Goal: Use online tool/utility: Utilize a website feature to perform a specific function

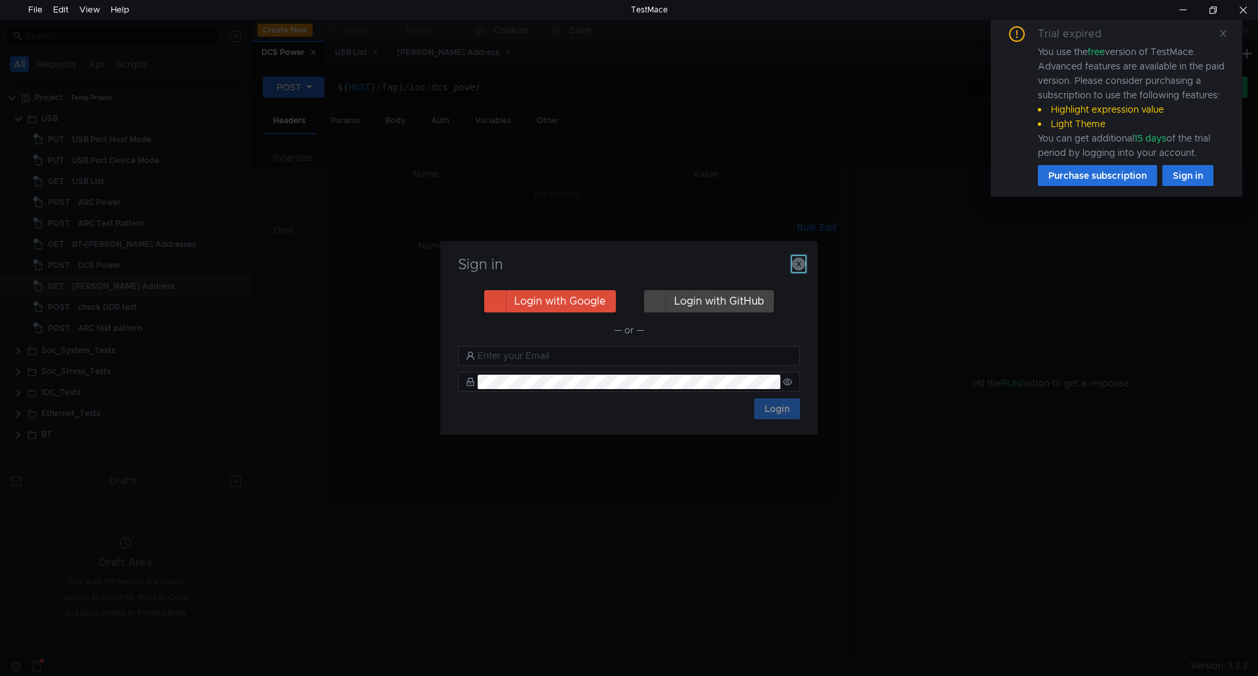
click at [801, 262] on icon "button" at bounding box center [798, 263] width 13 height 13
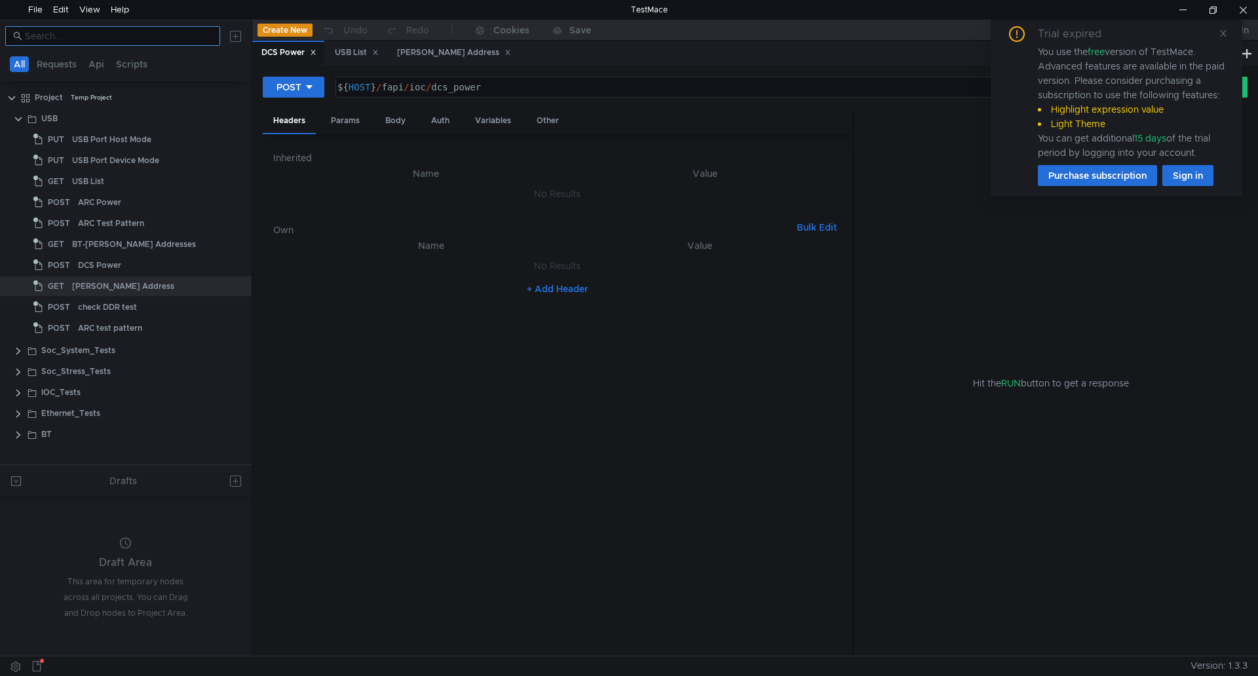
click at [128, 37] on input at bounding box center [118, 36] width 187 height 14
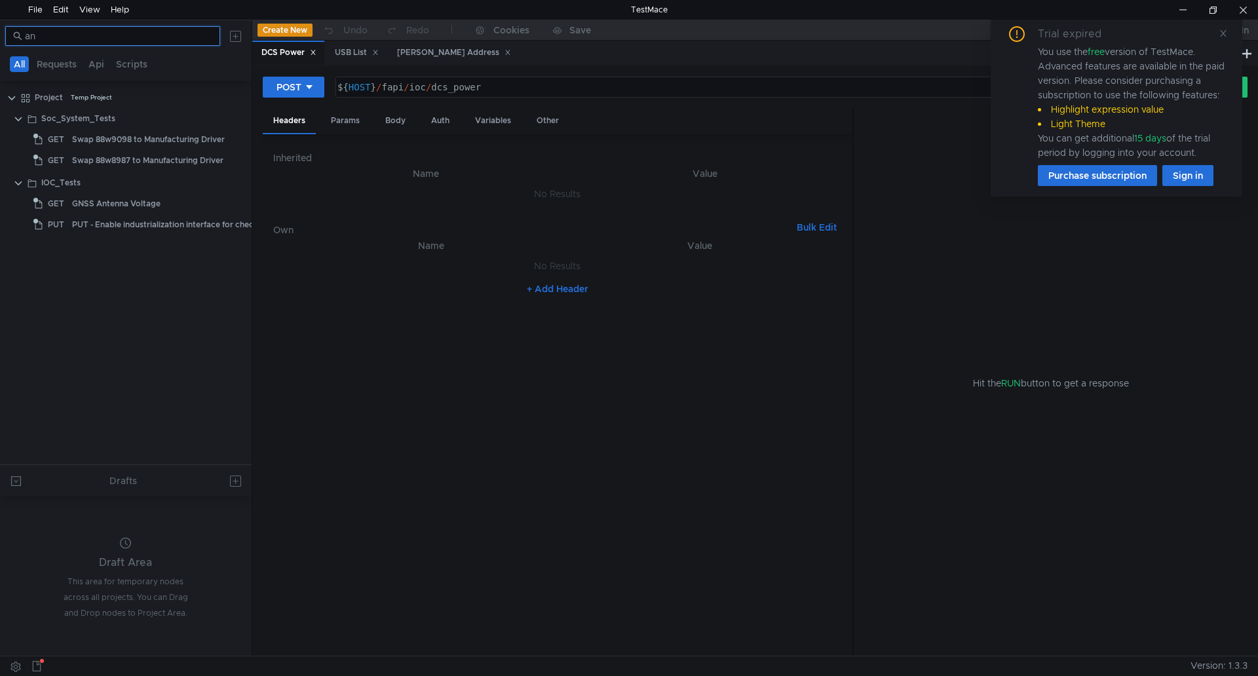
type input "a"
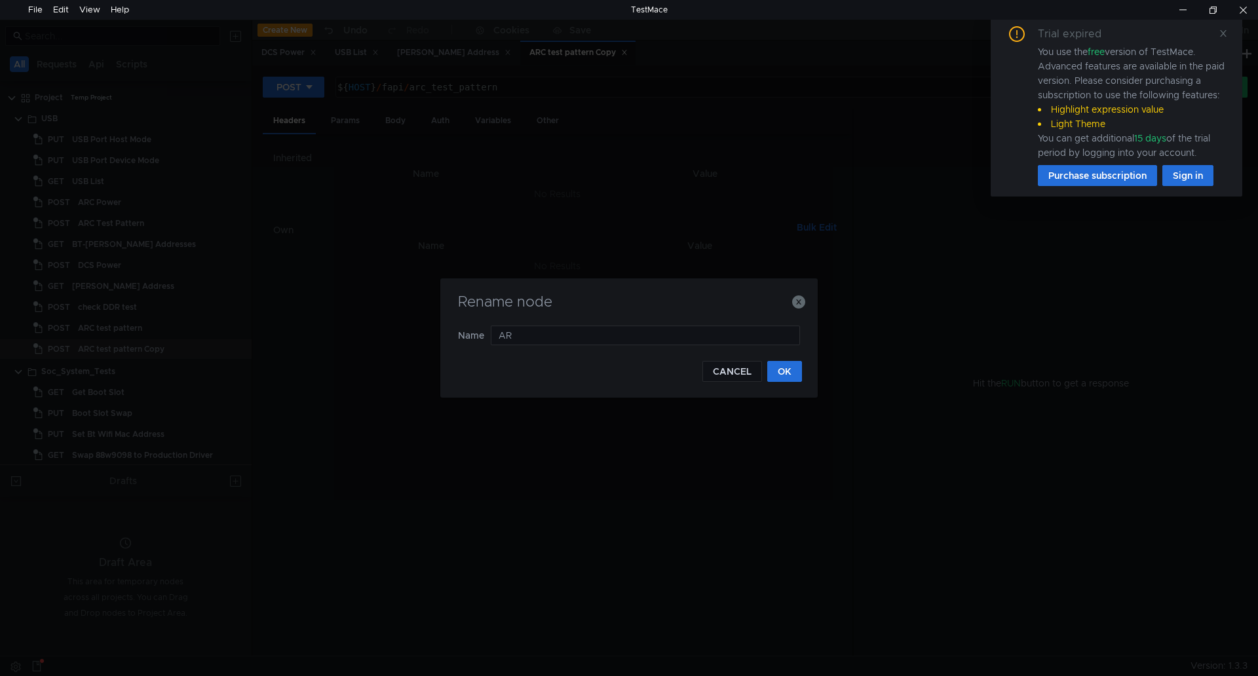
type input "A"
type input "d"
type input "Detect Antenna to GND"
click at [786, 370] on button "OK" at bounding box center [784, 371] width 35 height 21
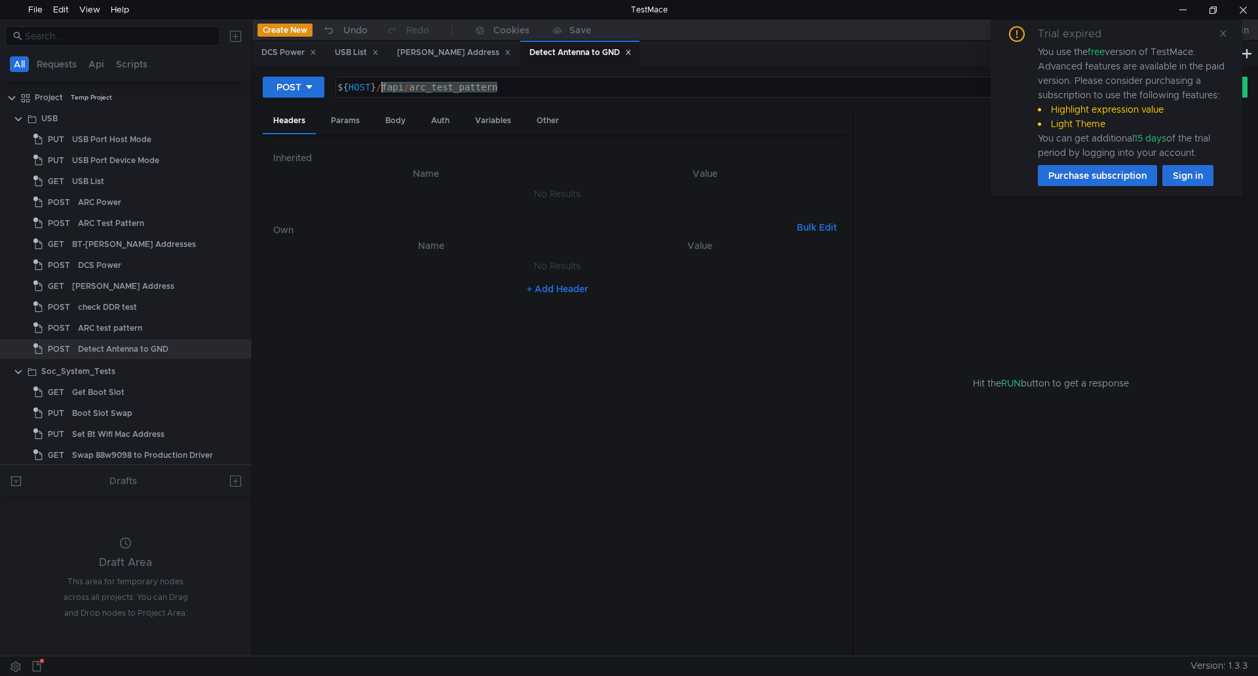
drag, startPoint x: 497, startPoint y: 86, endPoint x: 381, endPoint y: 88, distance: 116.0
click at [381, 88] on div "${ HOST } / fapi / arc_test_pattern" at bounding box center [745, 97] width 820 height 31
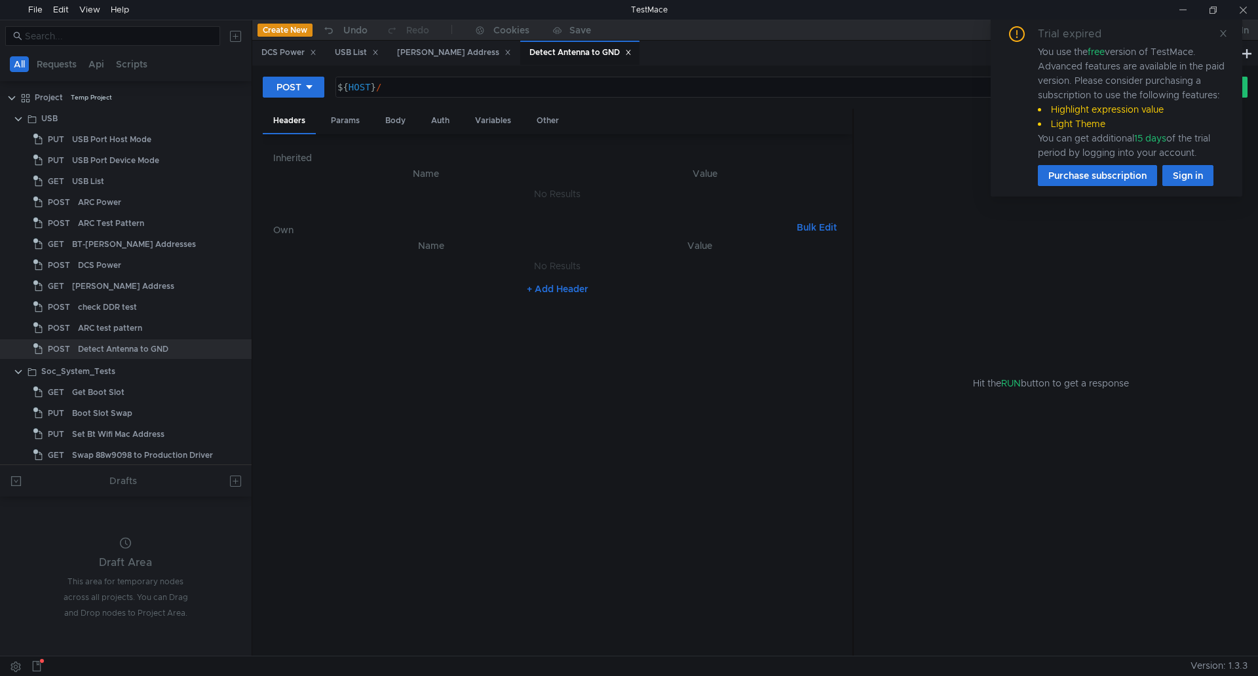
click at [392, 92] on div "${ HOST } /" at bounding box center [745, 97] width 820 height 31
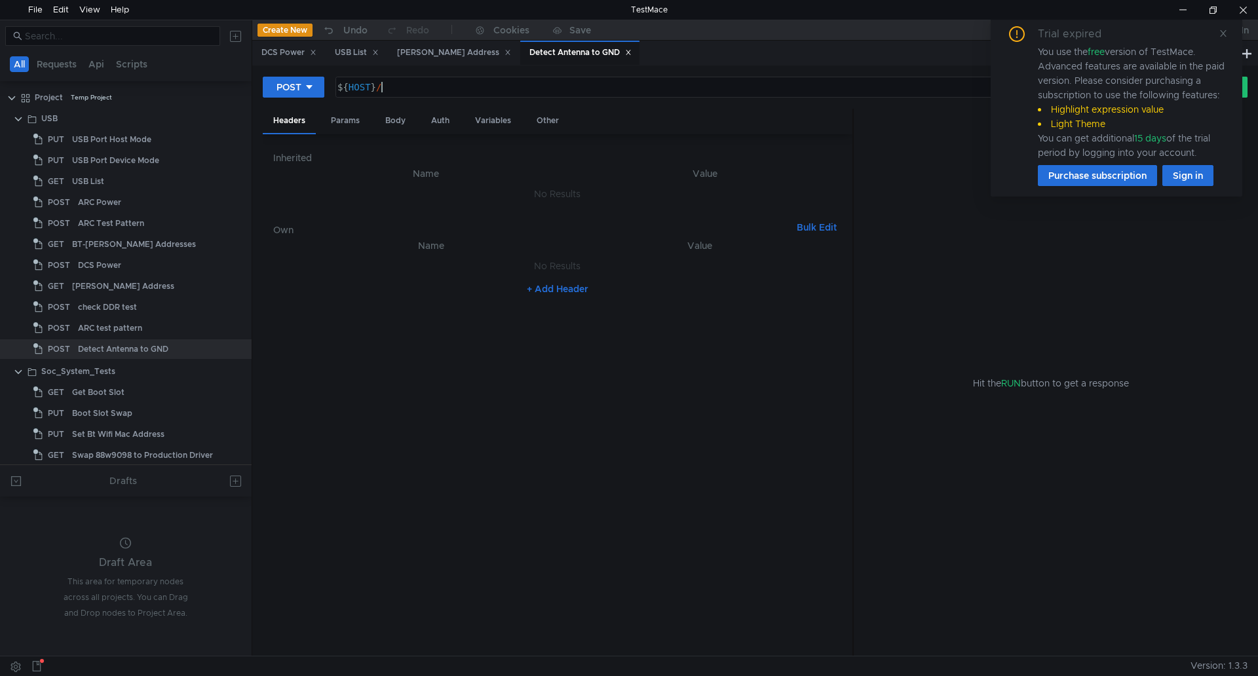
paste textarea "fapi/bluetooth/bt_wifi_ant_detect"
type textarea "${HOST}/fapi/bluetooth/bt_wifi_ant_detect"
click at [1221, 33] on icon at bounding box center [1222, 33] width 9 height 9
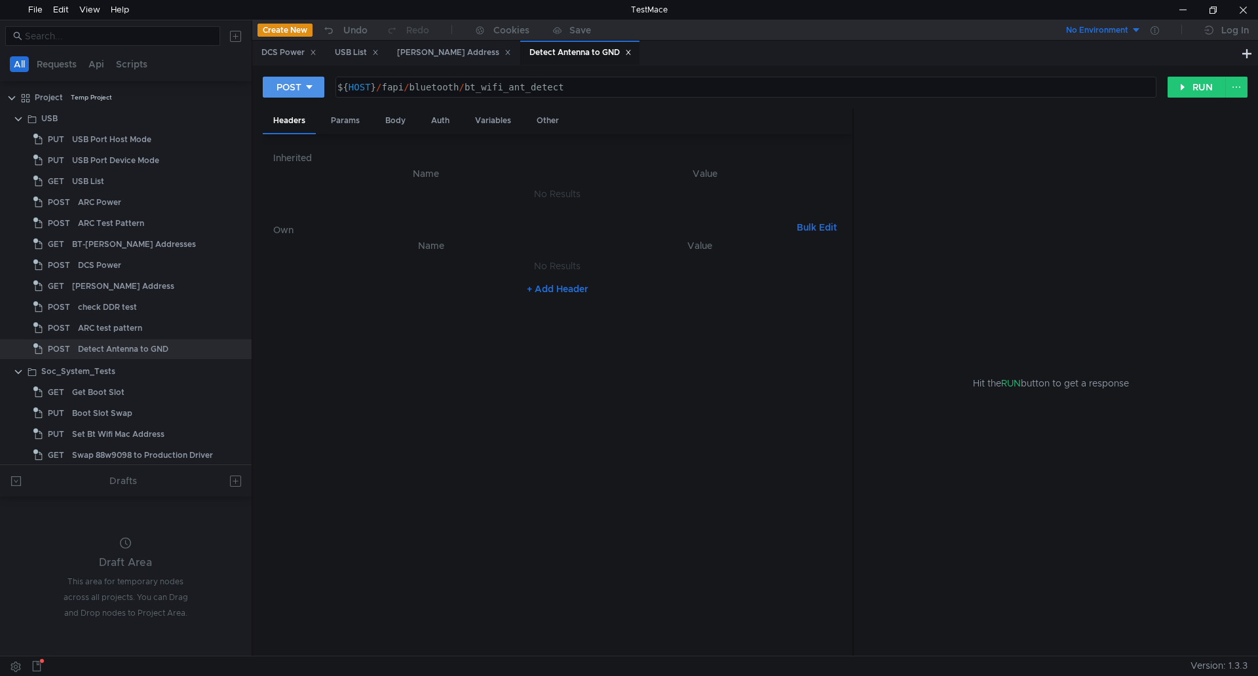
click at [312, 93] on div at bounding box center [309, 87] width 9 height 14
click at [300, 119] on li "GET" at bounding box center [294, 114] width 62 height 21
click at [1211, 96] on button "RUN" at bounding box center [1196, 87] width 58 height 21
click at [595, 90] on div "${ HOST } / fapi / bluetooth / bt_wifi_ant_detect" at bounding box center [741, 97] width 826 height 31
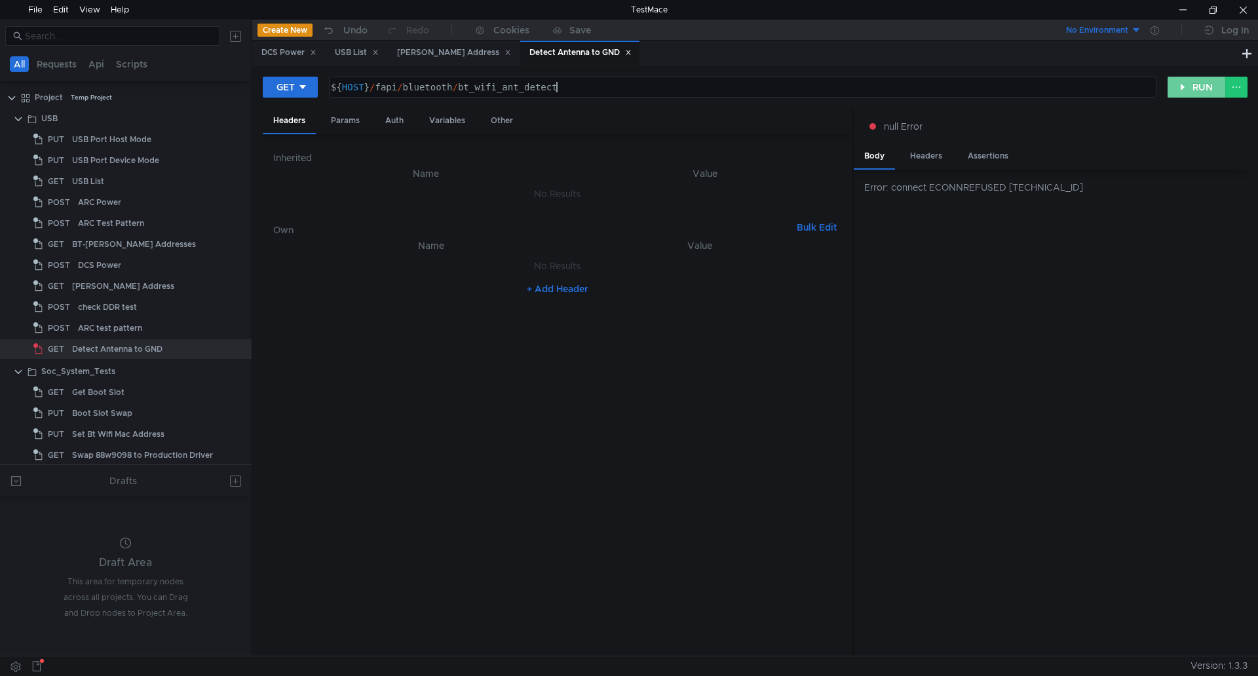
click at [1190, 94] on button "RUN" at bounding box center [1196, 87] width 58 height 21
click at [1187, 94] on button "RUN" at bounding box center [1196, 87] width 58 height 21
click at [1188, 80] on button "RUN" at bounding box center [1196, 87] width 58 height 21
click at [1196, 90] on button "RUN" at bounding box center [1196, 87] width 58 height 21
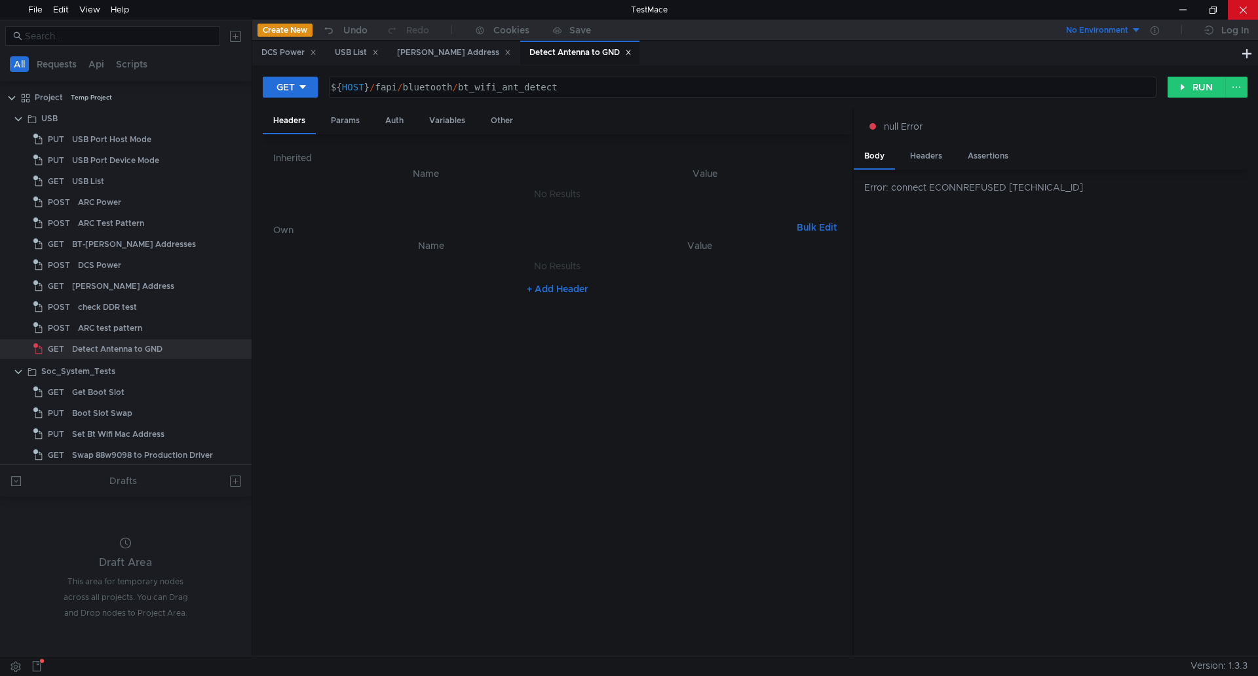
click at [1241, 10] on div at bounding box center [1243, 10] width 30 height 20
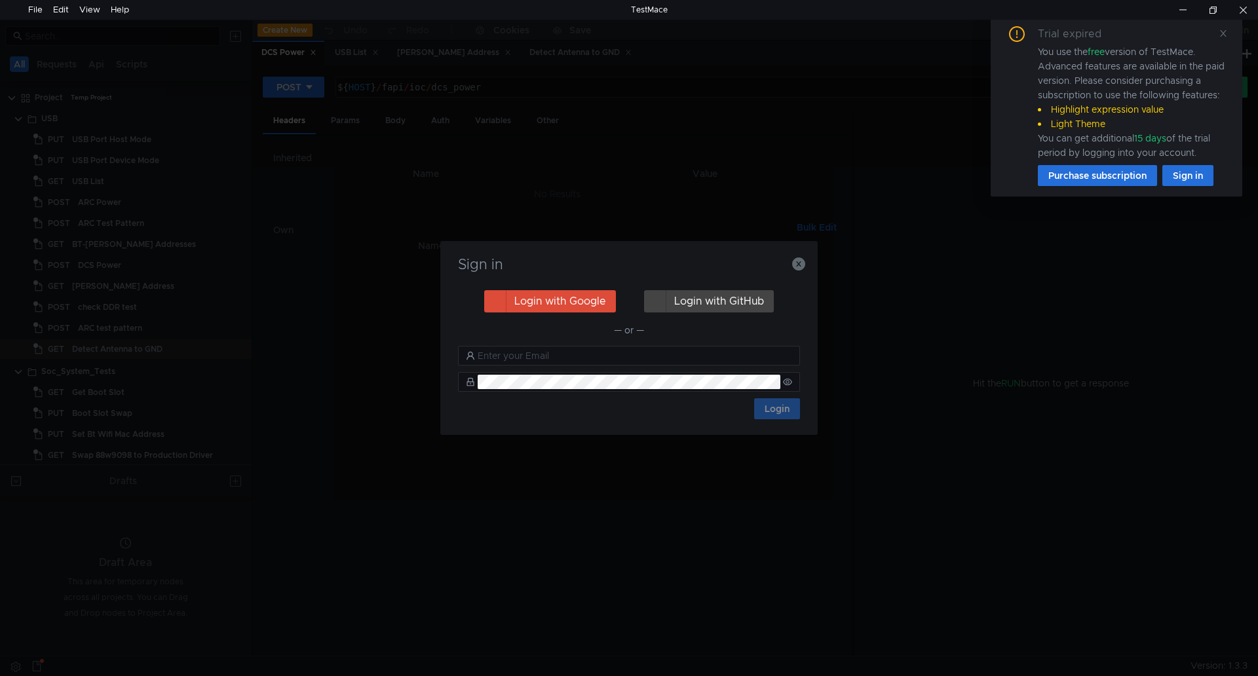
click at [805, 263] on div "Sign in Login with Google Login with GitHub — or — Login" at bounding box center [628, 338] width 377 height 194
click at [802, 260] on icon "button" at bounding box center [798, 263] width 13 height 13
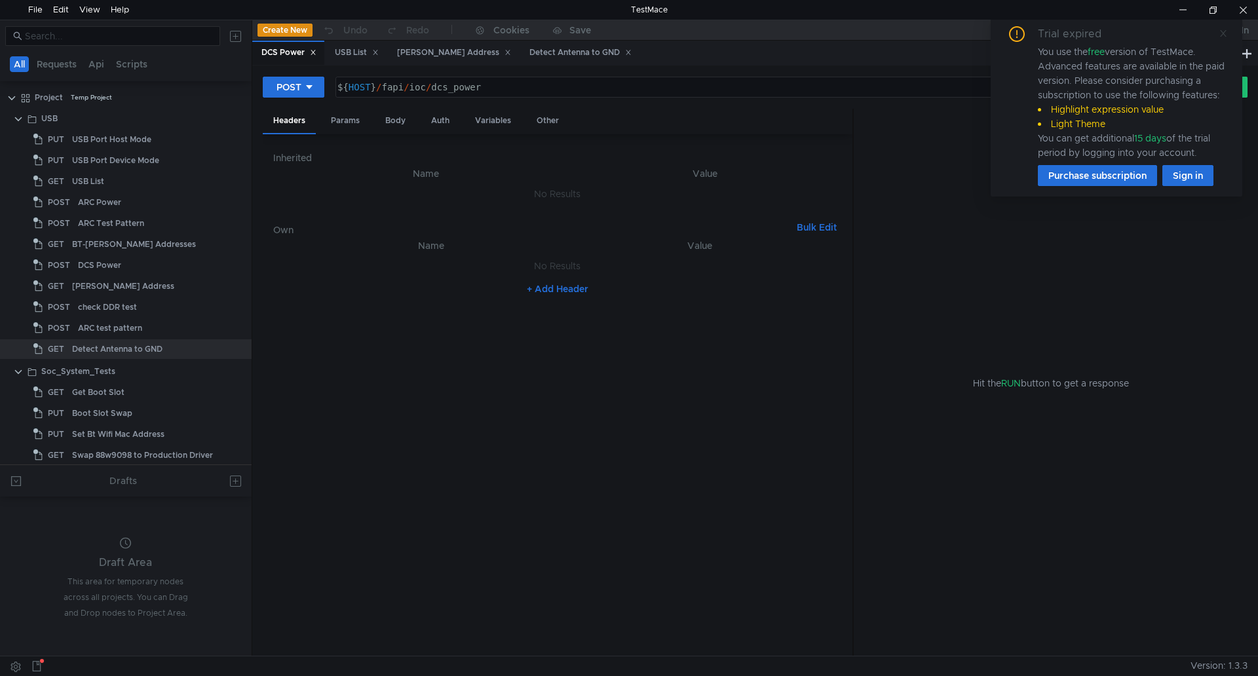
click at [1224, 32] on icon at bounding box center [1223, 33] width 7 height 7
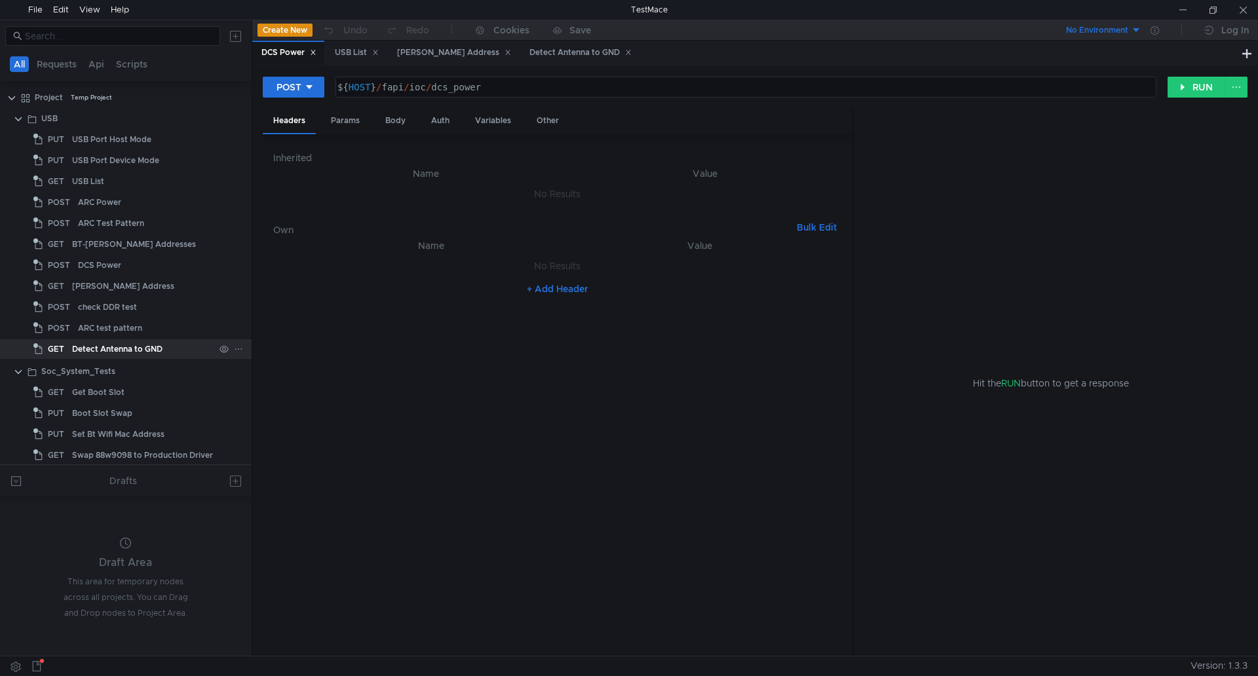
click at [89, 350] on div "Detect Antenna to GND" at bounding box center [117, 349] width 90 height 20
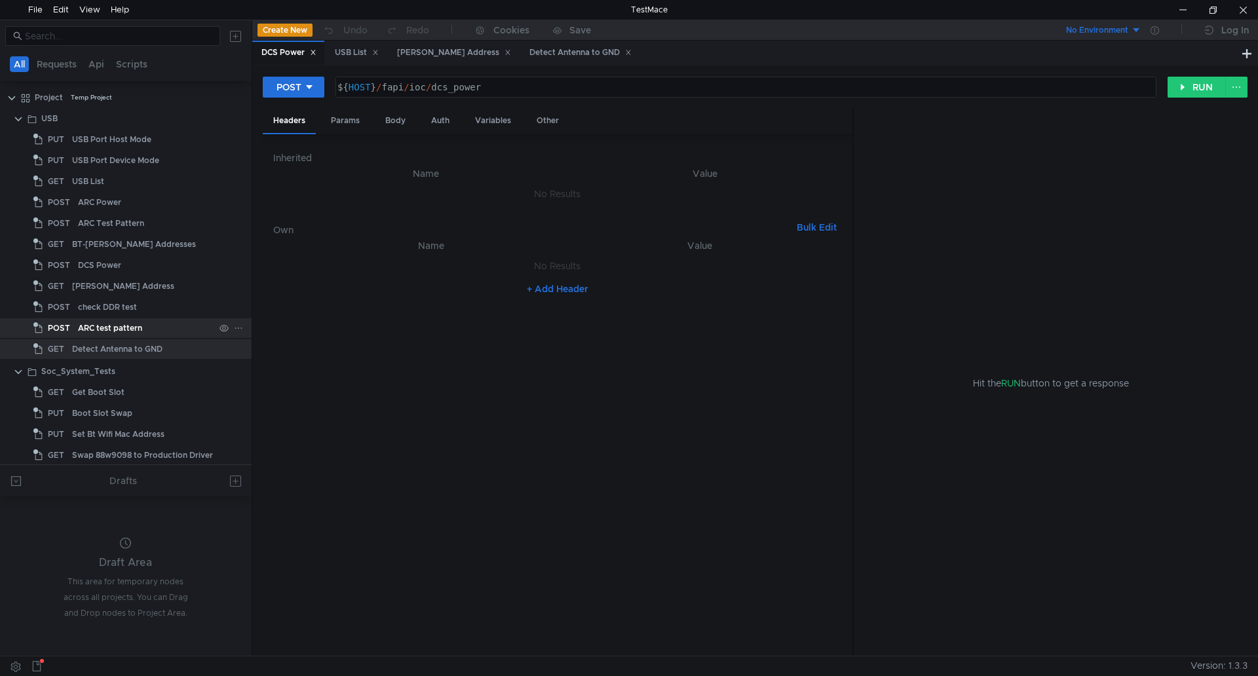
click at [94, 322] on div "ARC test pattern" at bounding box center [110, 328] width 64 height 20
click at [102, 341] on div "Detect Antenna to GND" at bounding box center [117, 349] width 90 height 20
click at [1187, 81] on button "RUN" at bounding box center [1196, 87] width 58 height 21
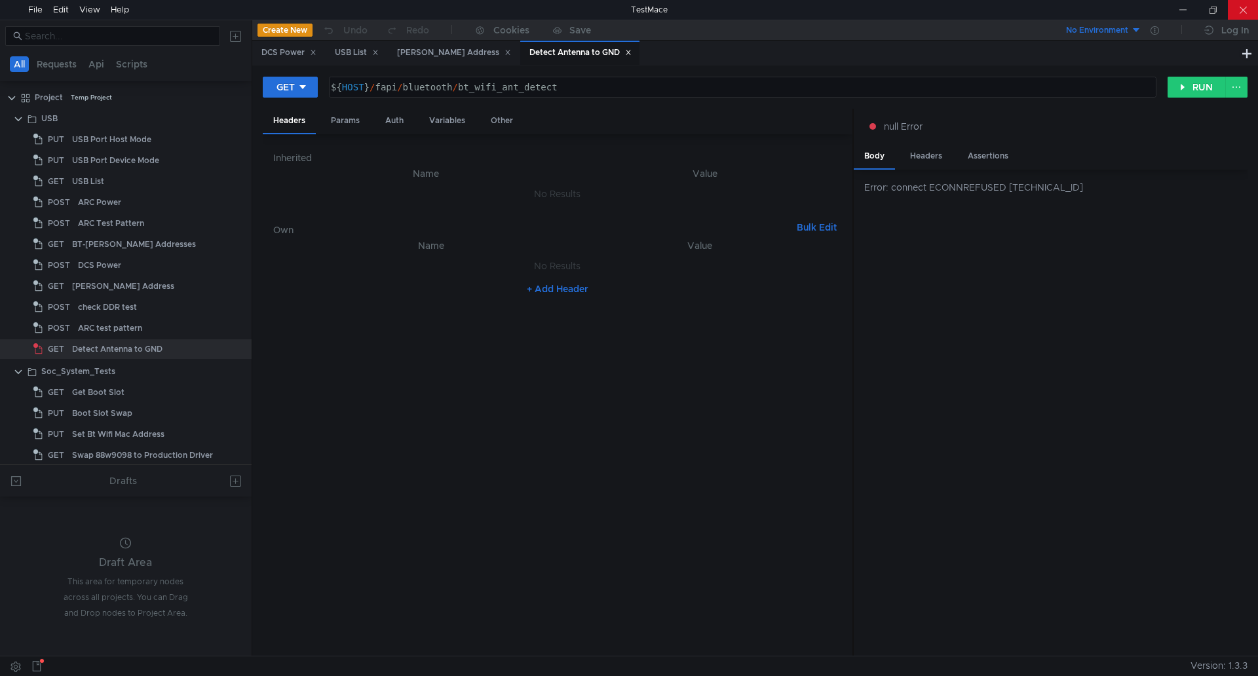
drag, startPoint x: 1242, startPoint y: 7, endPoint x: 1236, endPoint y: 9, distance: 7.1
click at [1242, 7] on div at bounding box center [1243, 10] width 30 height 20
